Goal: Task Accomplishment & Management: Use online tool/utility

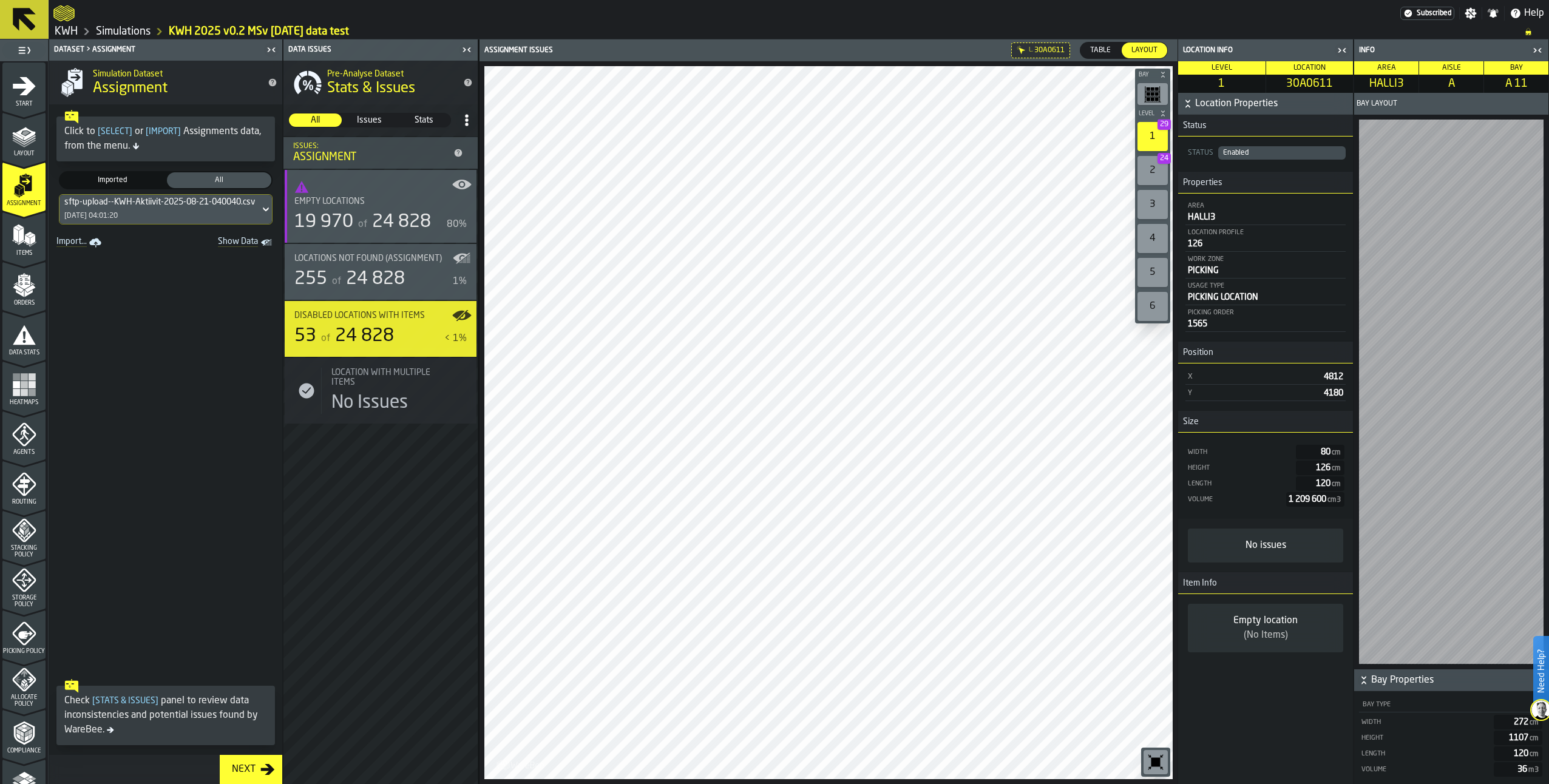
click at [124, 29] on link "Simulations" at bounding box center [123, 32] width 55 height 13
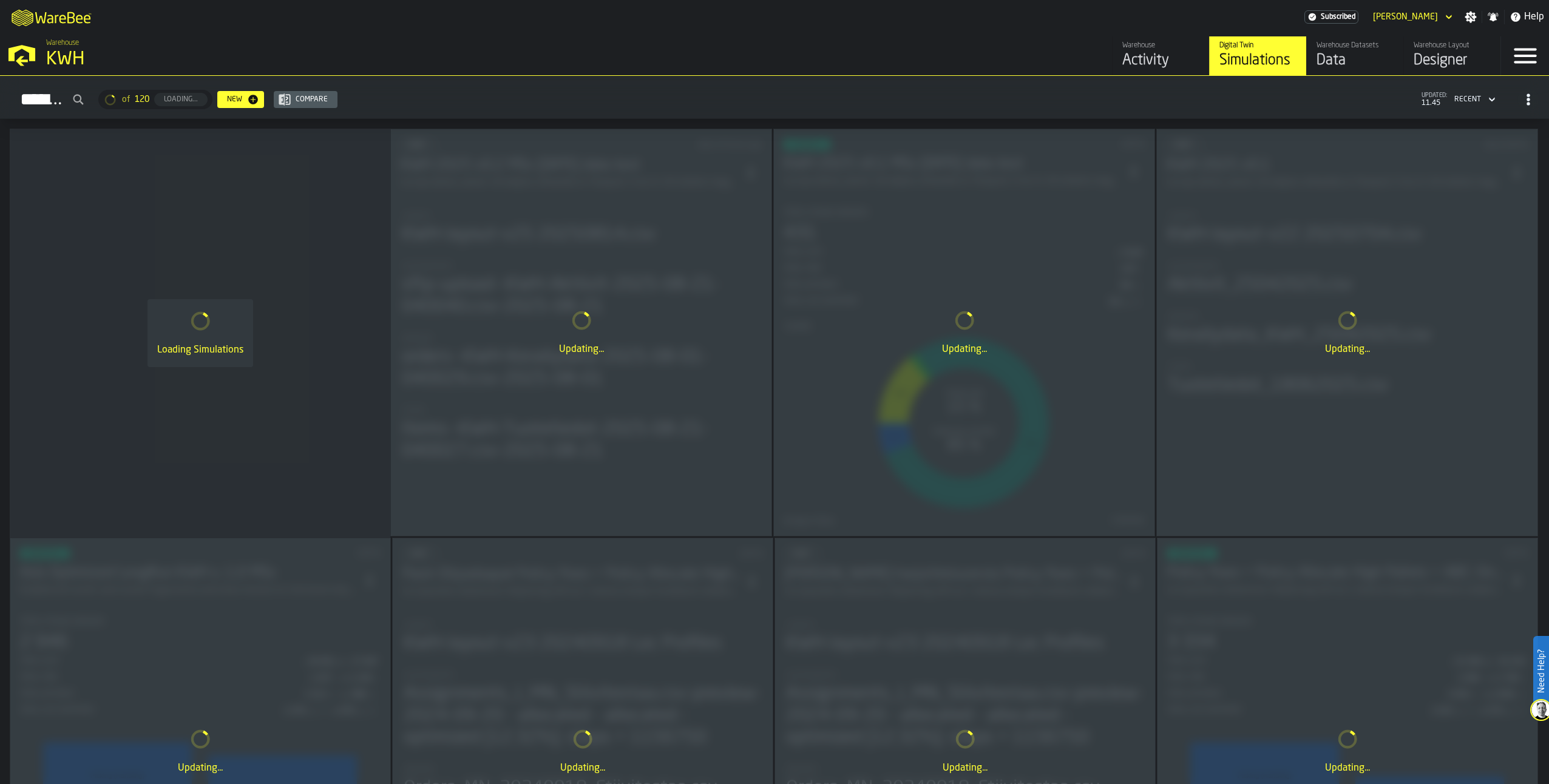
click at [1434, 49] on div "Warehouse Layout" at bounding box center [1452, 46] width 77 height 9
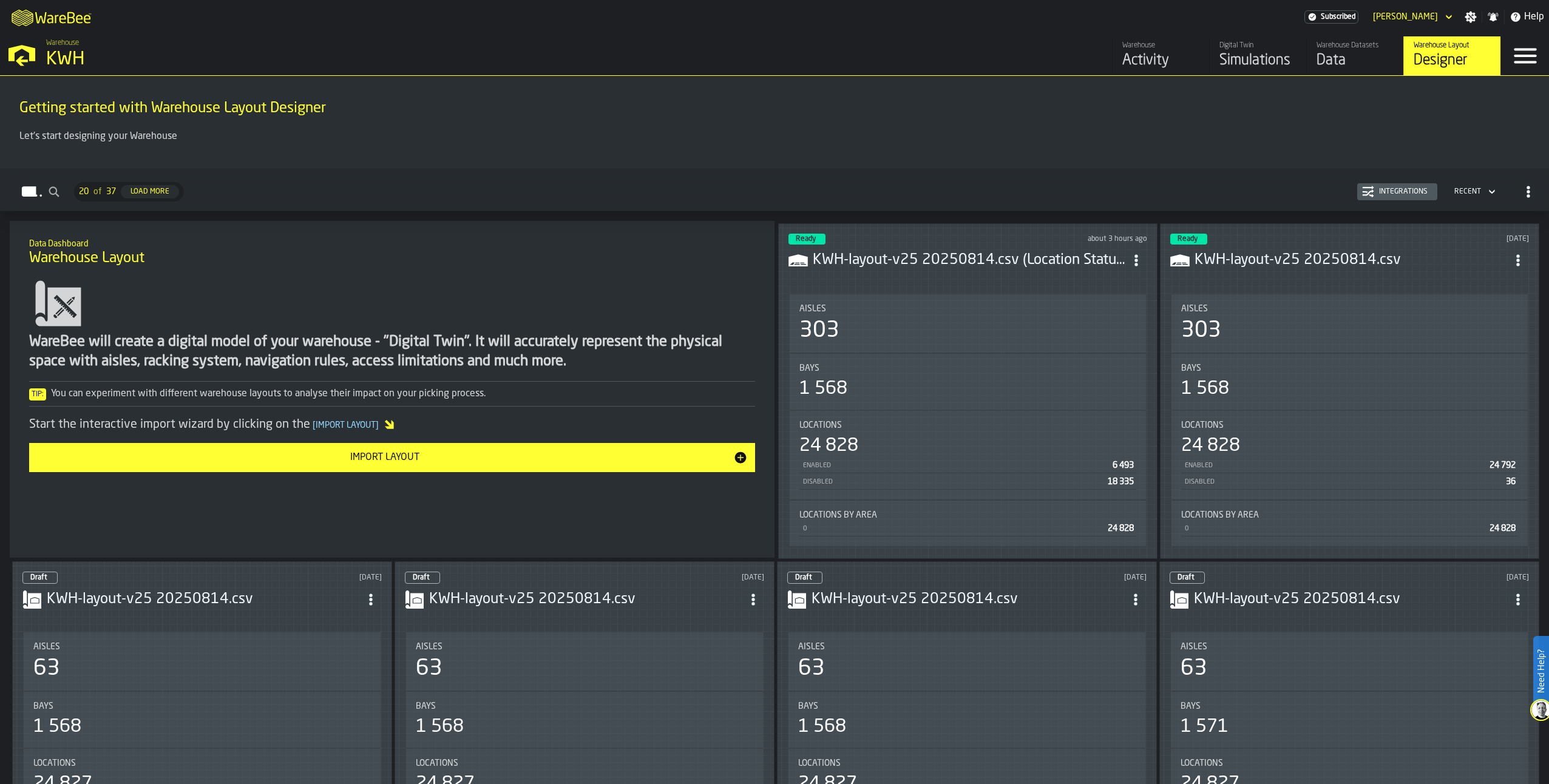
click at [1138, 254] on icon "ItemListCard-DashboardItemContainer" at bounding box center [1136, 260] width 12 height 12
click at [1112, 341] on div "Edit in Designer" at bounding box center [1108, 341] width 67 height 15
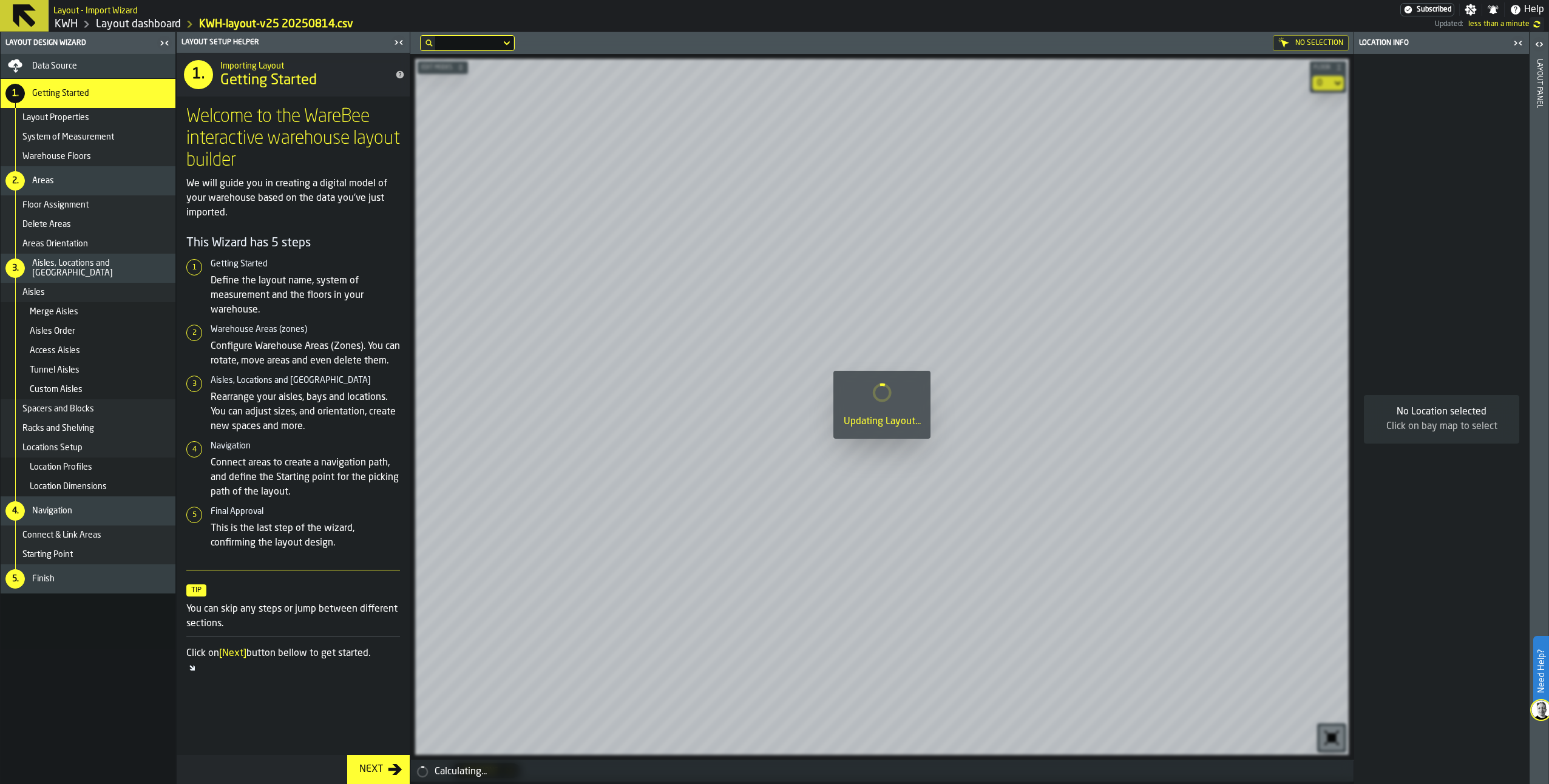
click at [87, 63] on div "Data Source" at bounding box center [102, 66] width 139 height 10
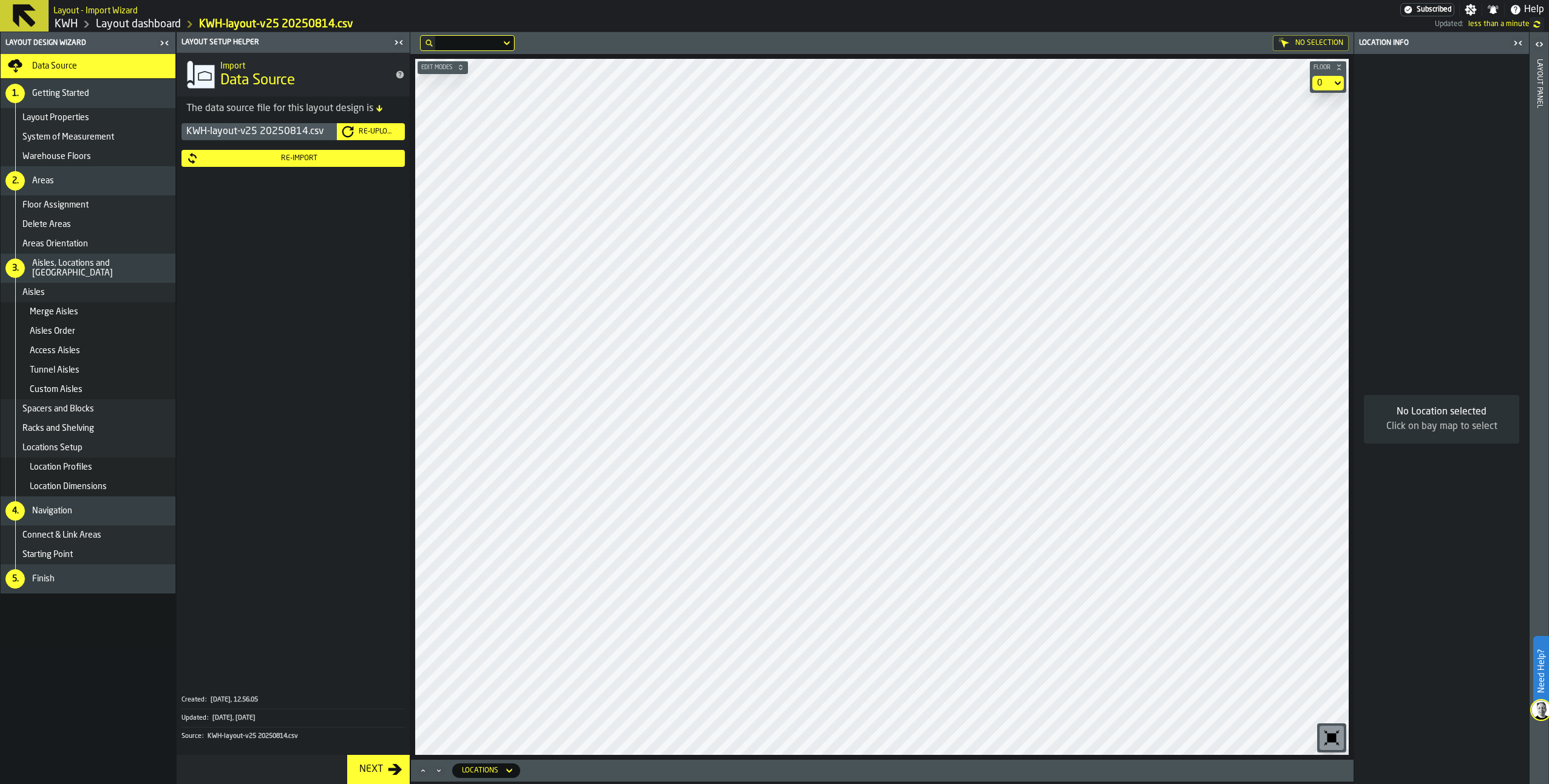
click at [358, 131] on div "Re-Upload" at bounding box center [377, 132] width 46 height 9
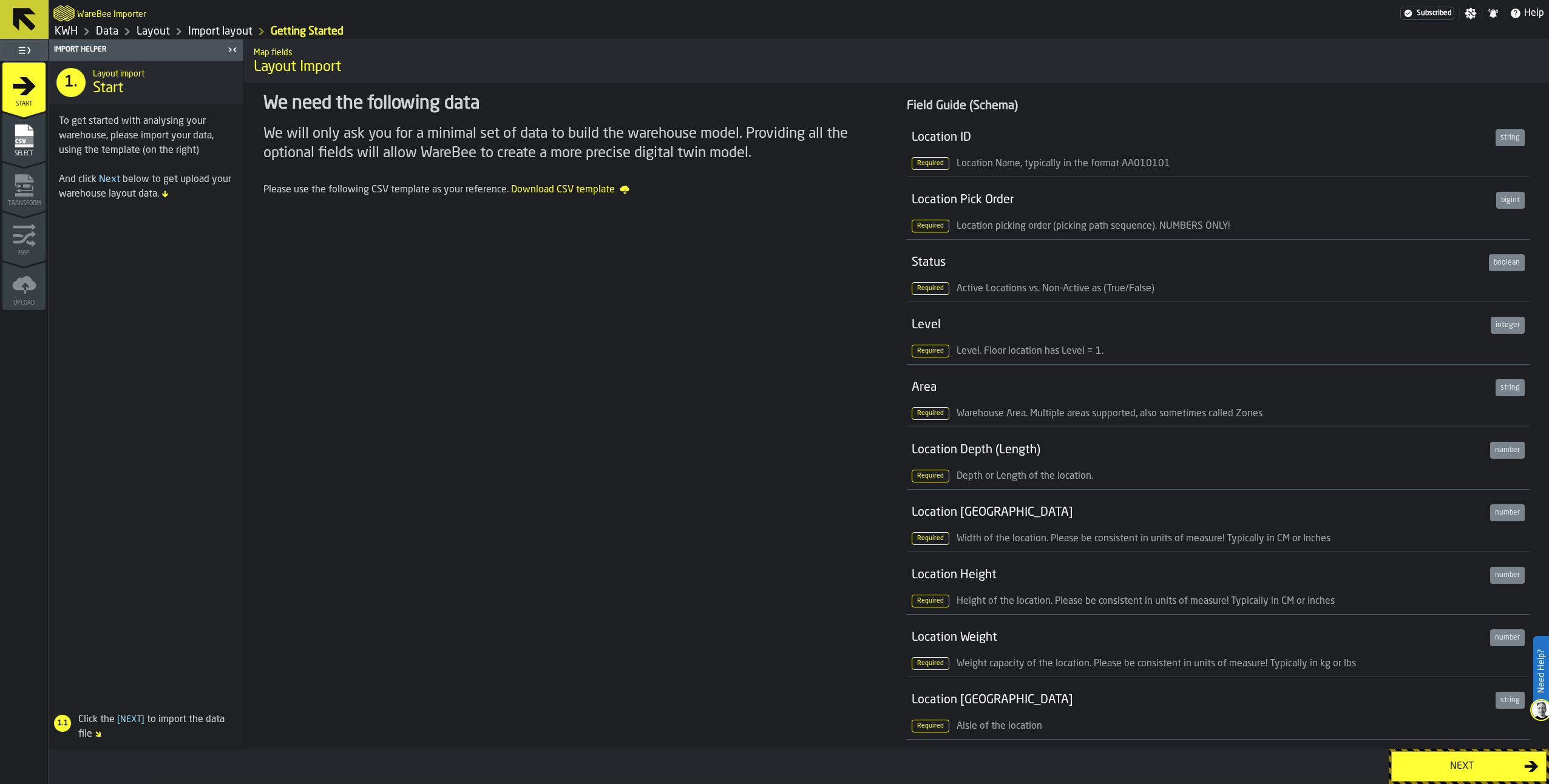
click at [1467, 764] on div "Next" at bounding box center [1462, 766] width 125 height 15
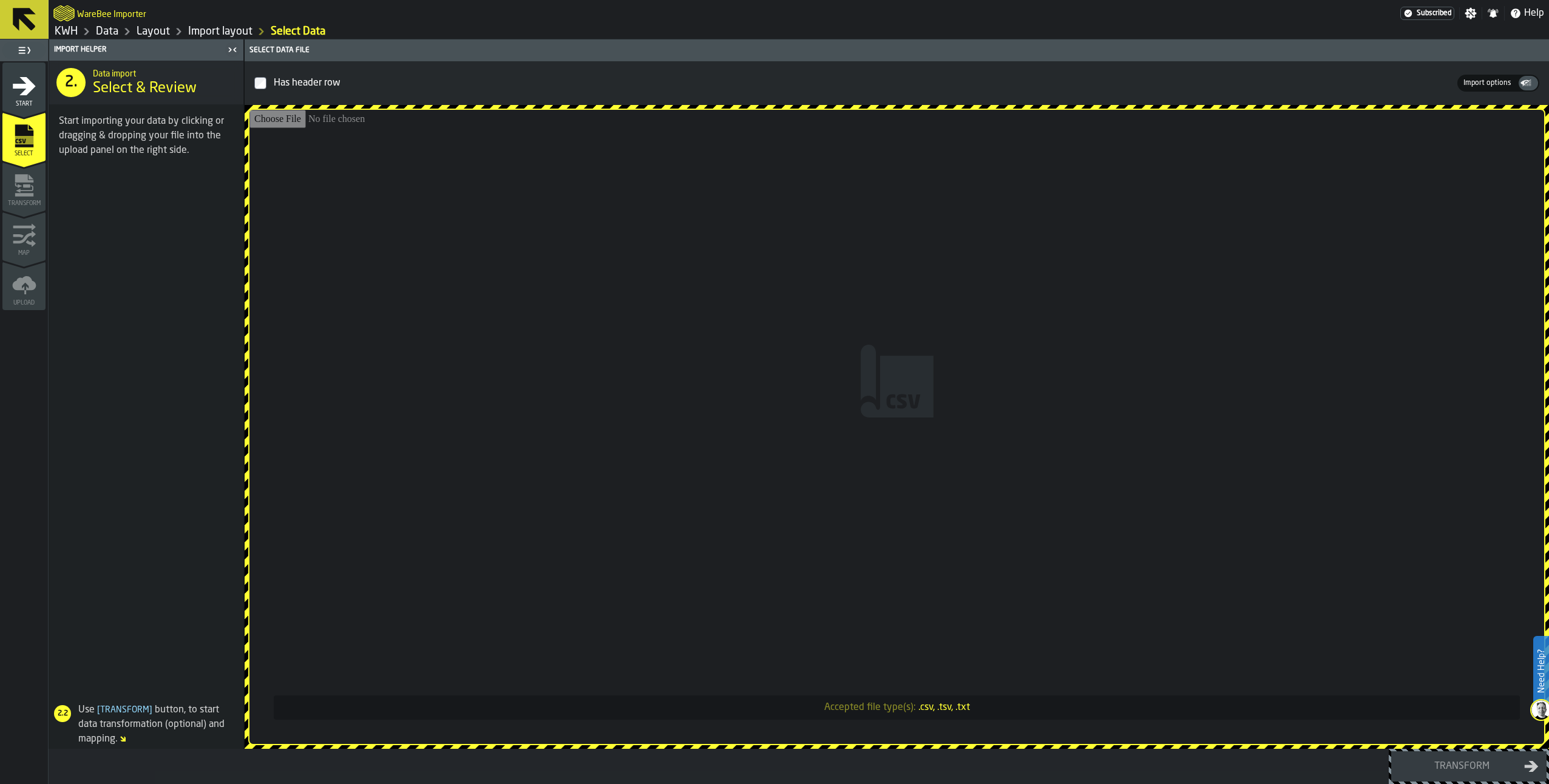
type input "**********"
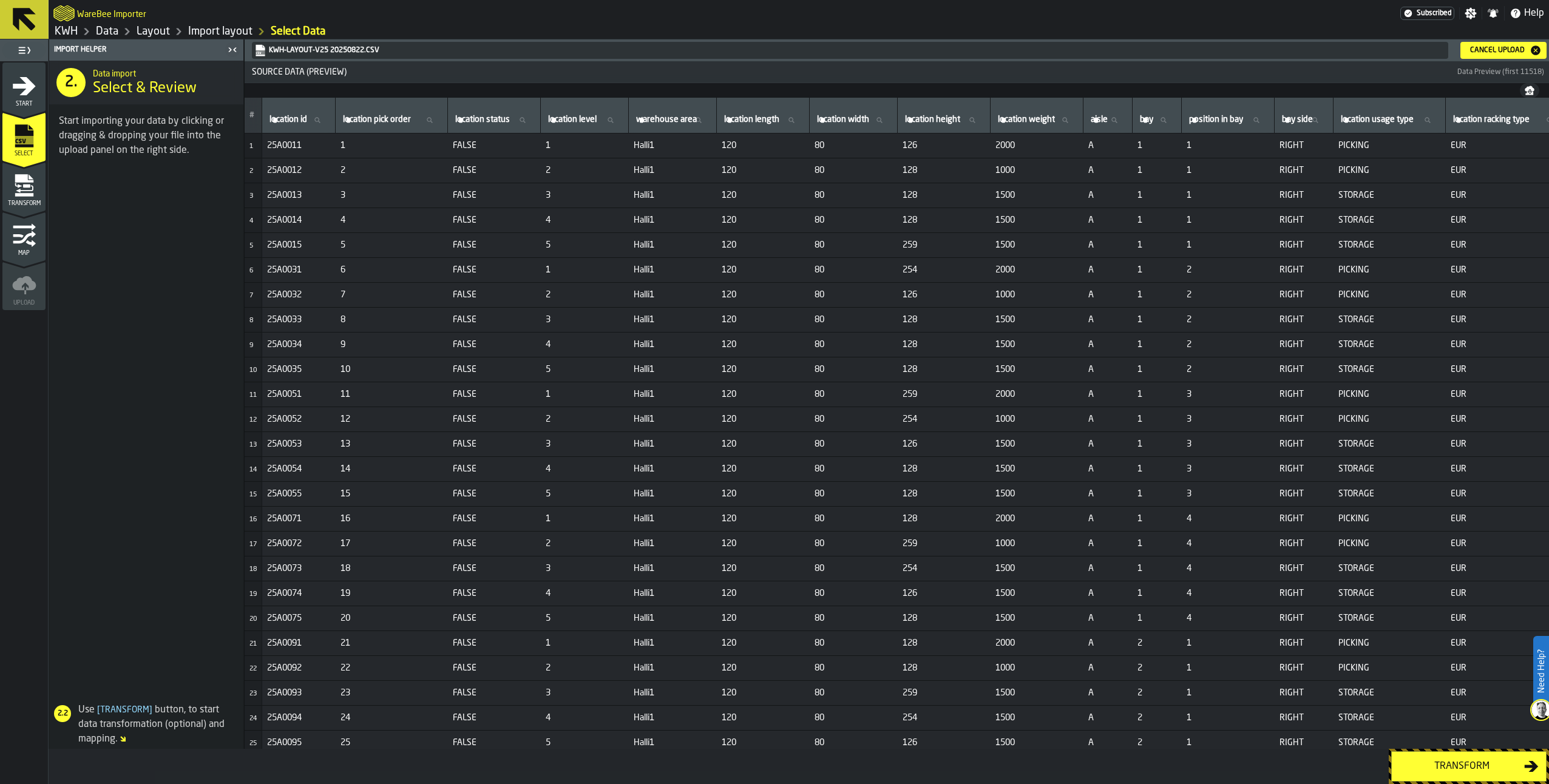
click at [1442, 764] on div "Transform" at bounding box center [1462, 766] width 125 height 15
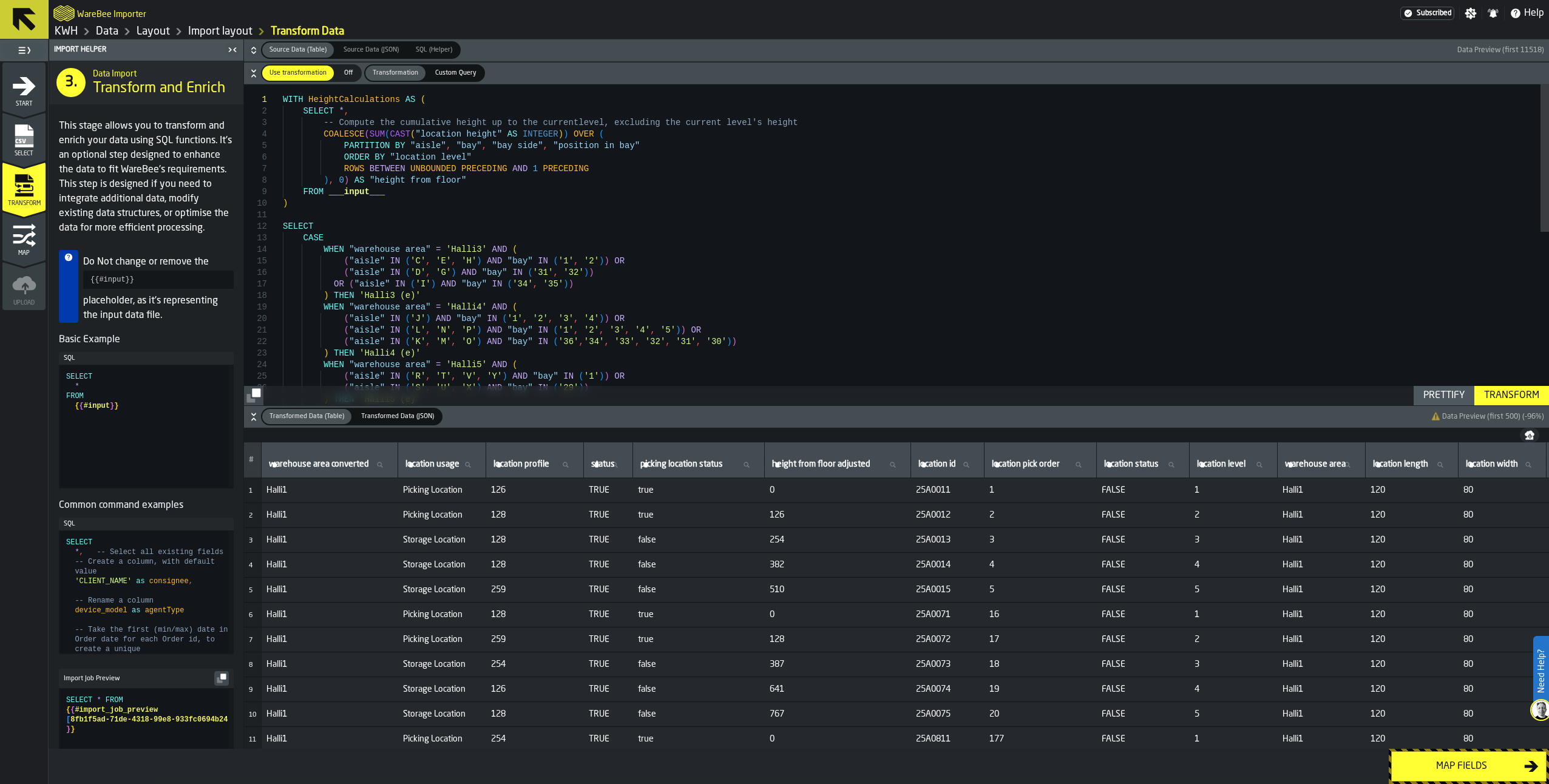
click at [1442, 764] on div "Map fields" at bounding box center [1462, 766] width 125 height 15
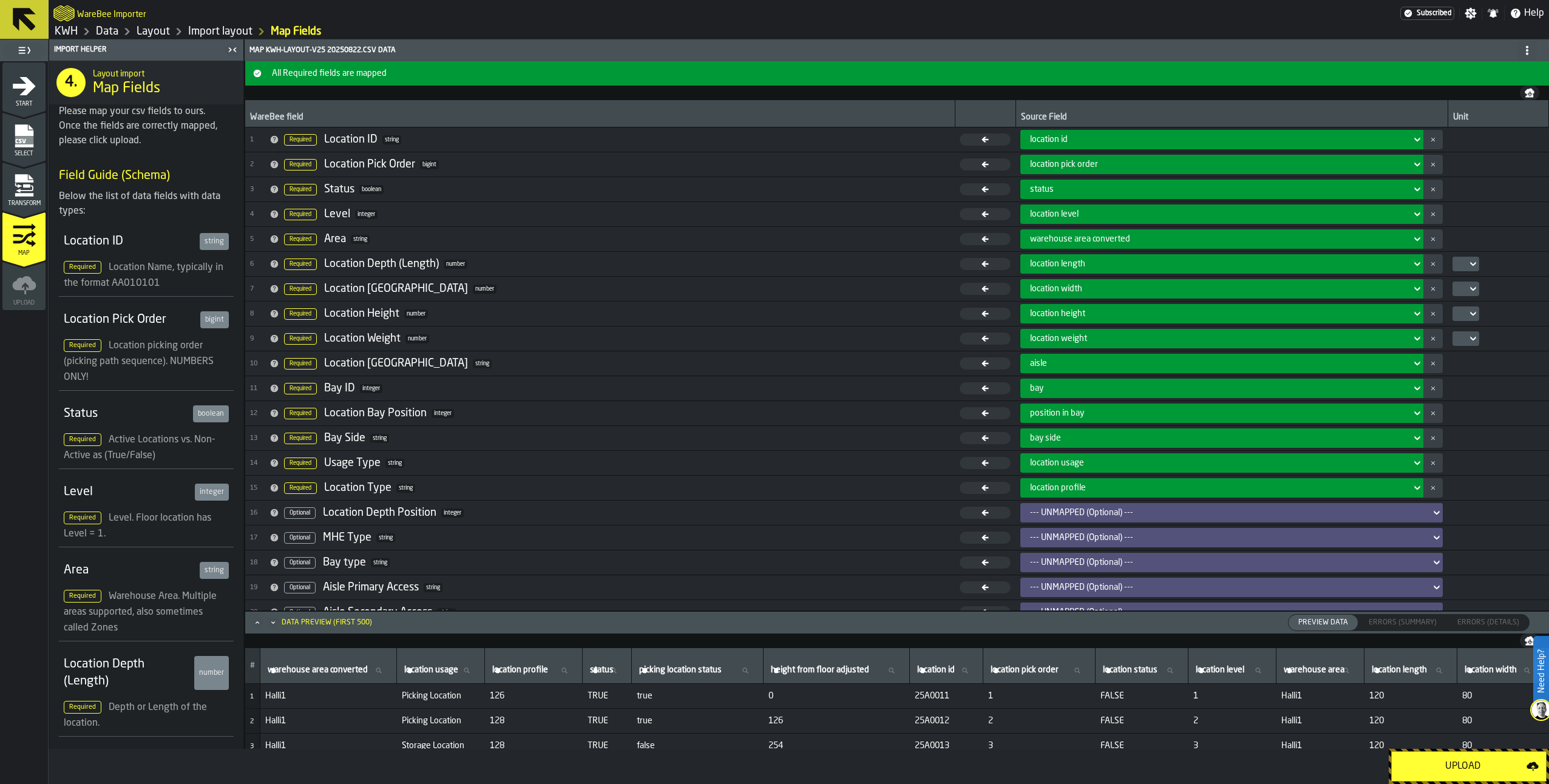
click at [1442, 764] on div "Upload" at bounding box center [1463, 766] width 128 height 15
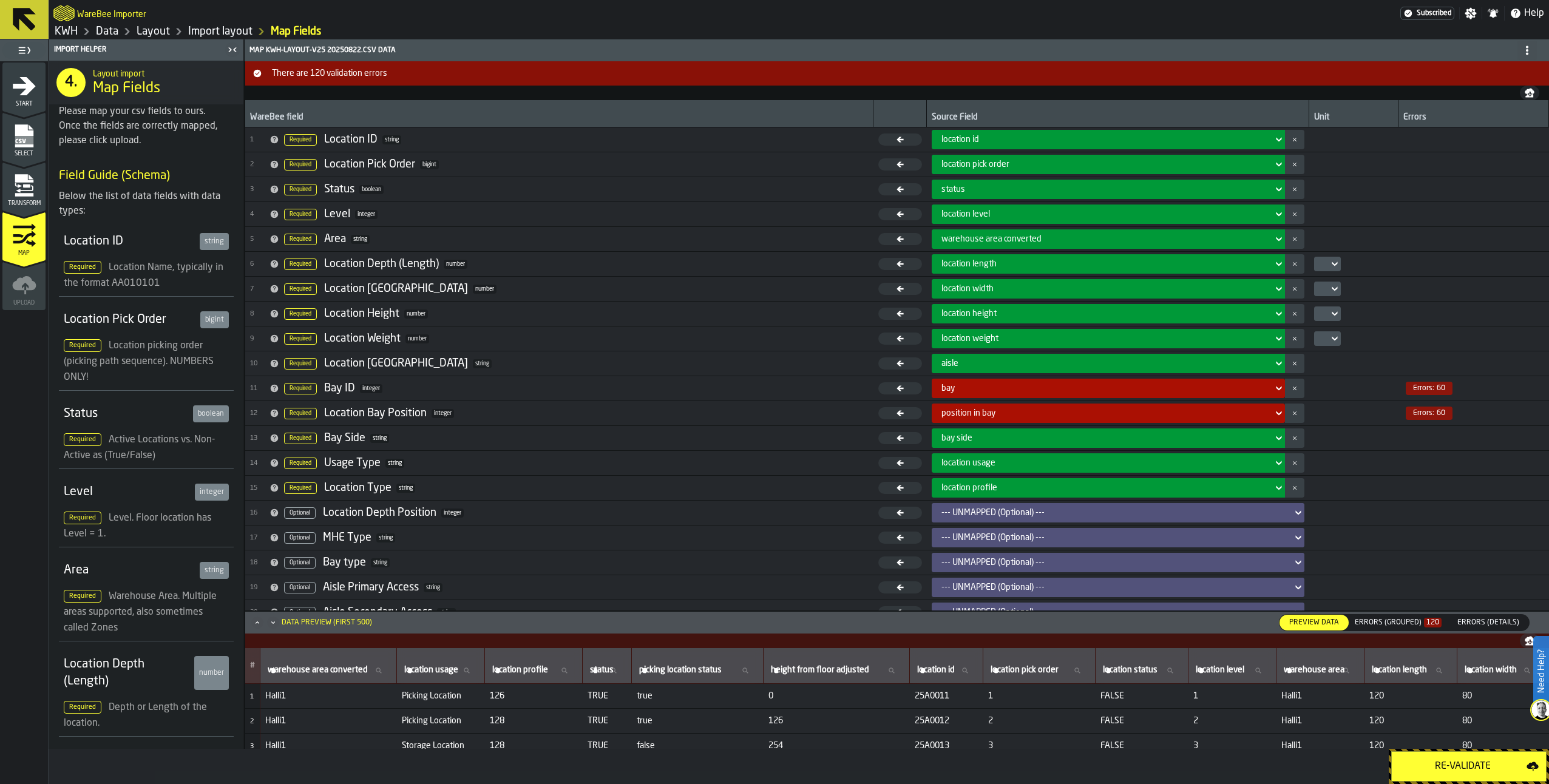
click at [1393, 619] on div "Errors (Grouped) 120" at bounding box center [1399, 623] width 87 height 9
